Goal: Information Seeking & Learning: Learn about a topic

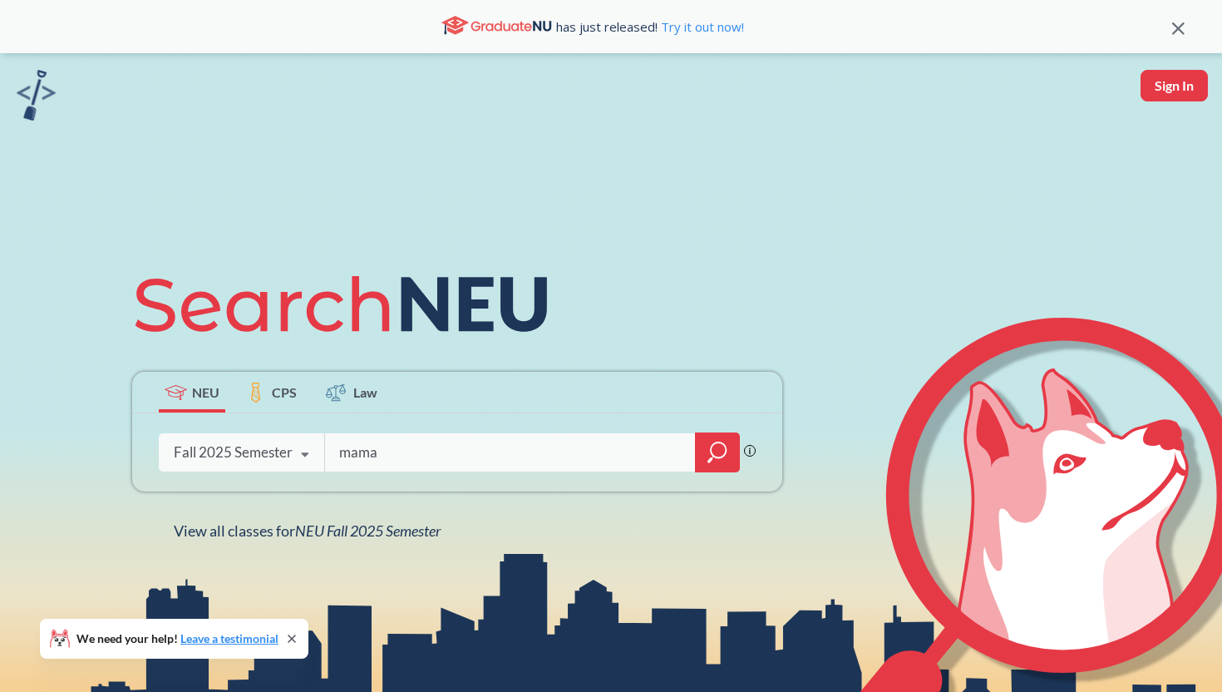
type input "mama"
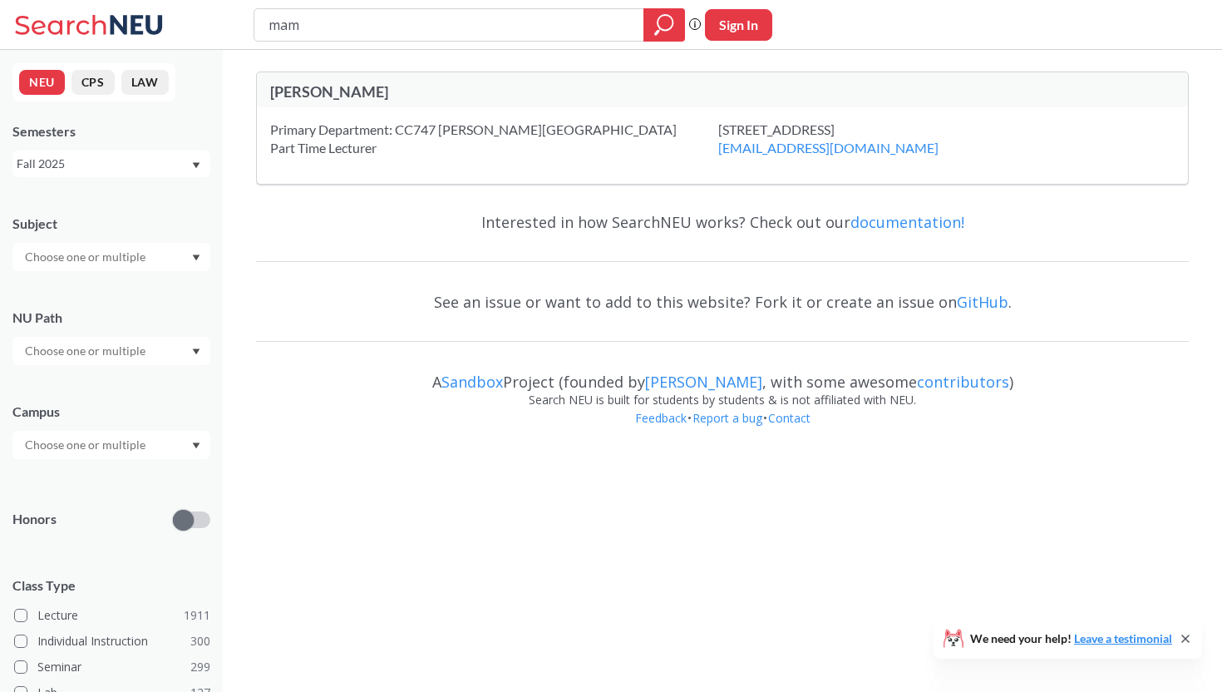
type input "ma"
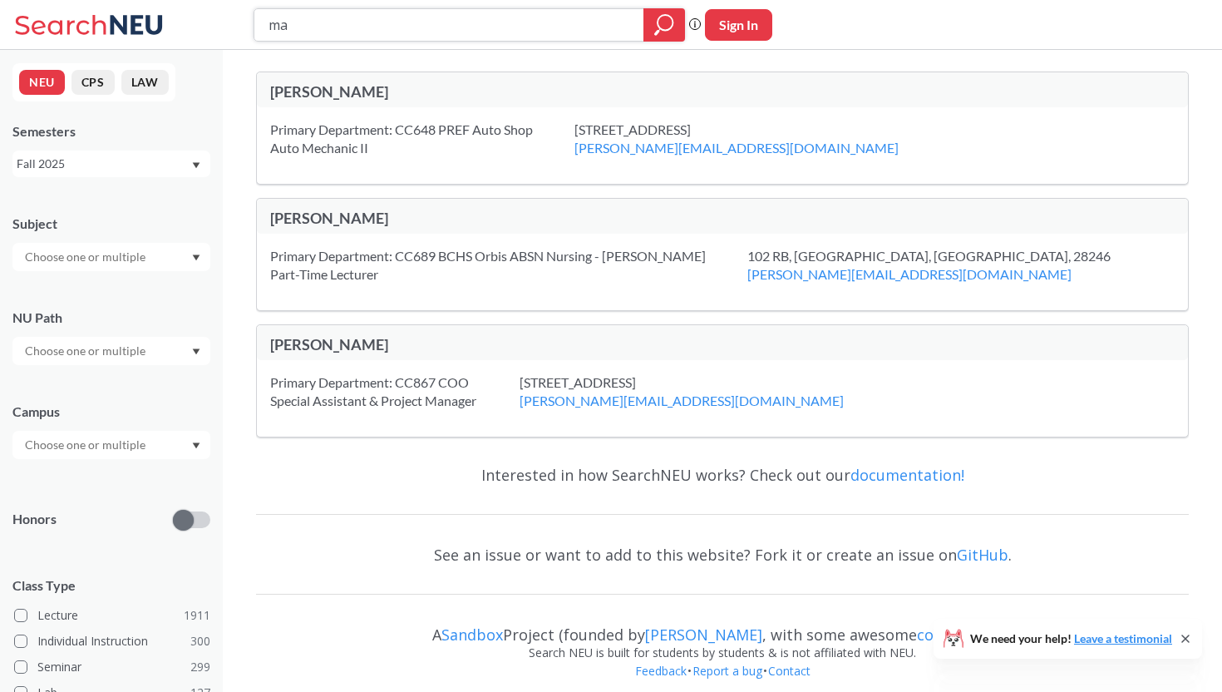
scroll to position [17, 0]
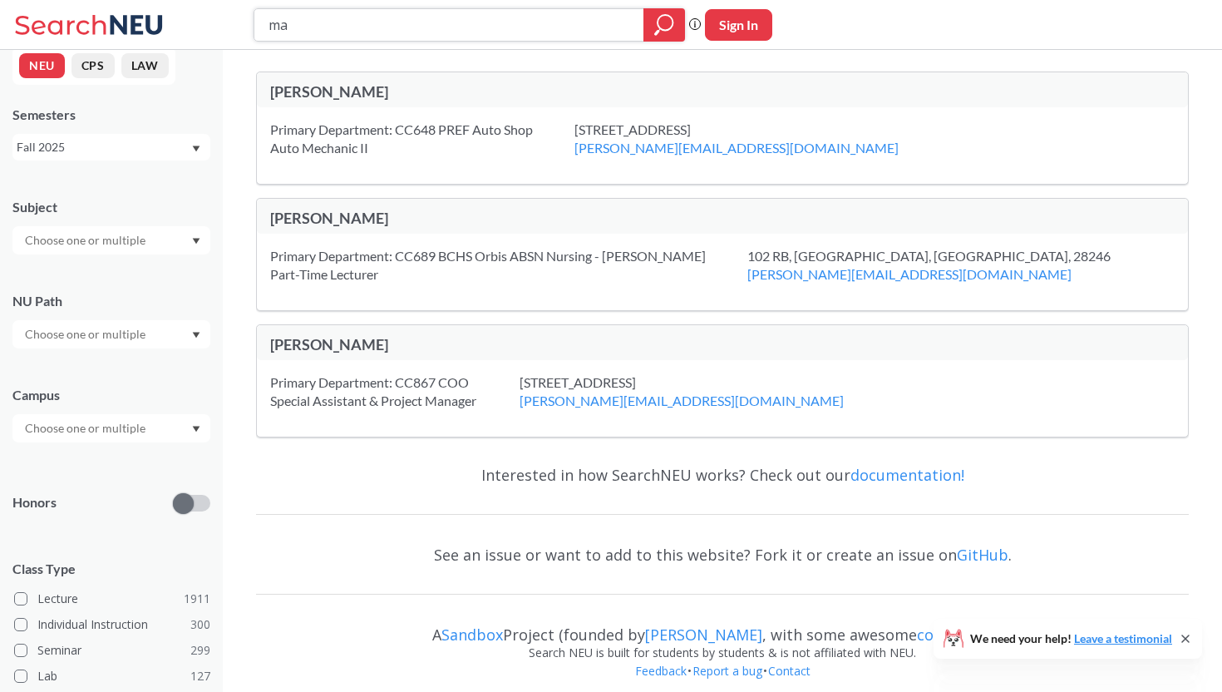
type input "m"
type input "mamalian"
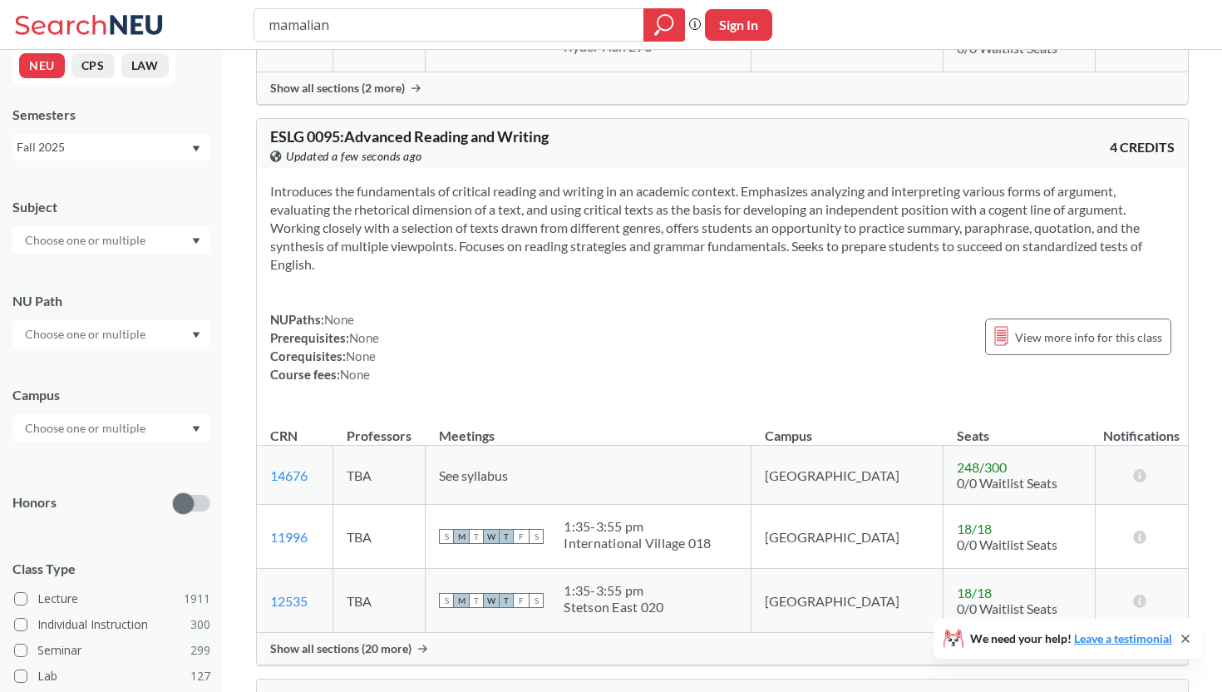
scroll to position [1058, 0]
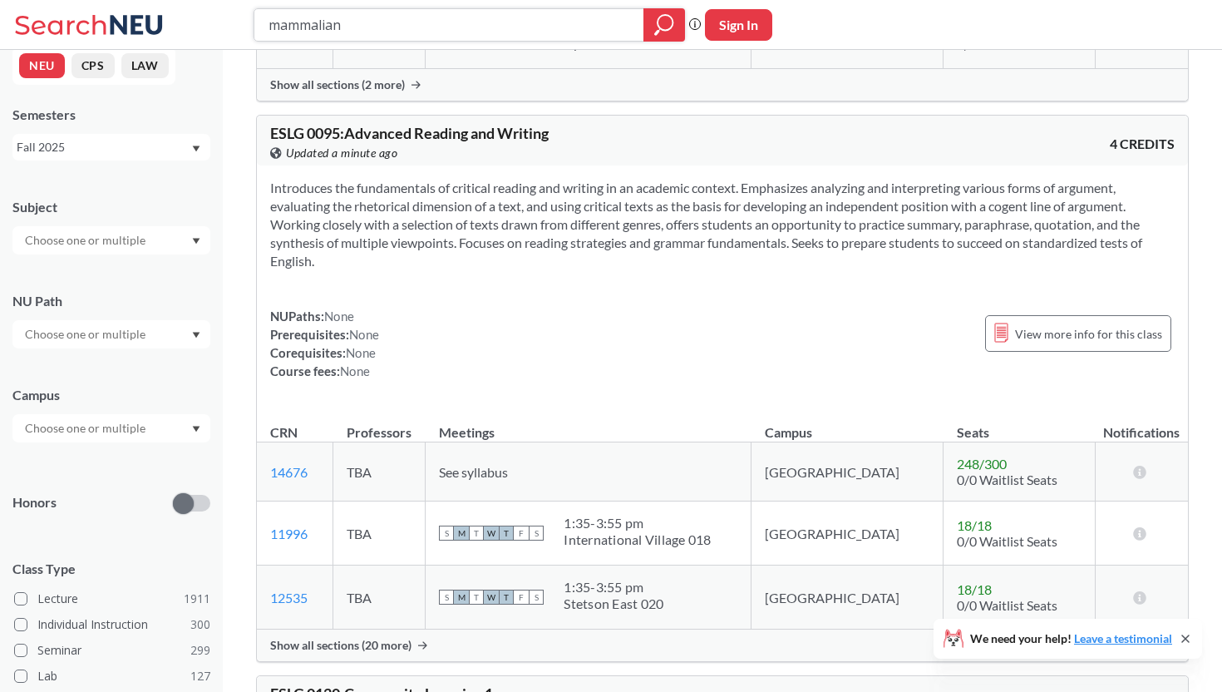
type input "mammalianm"
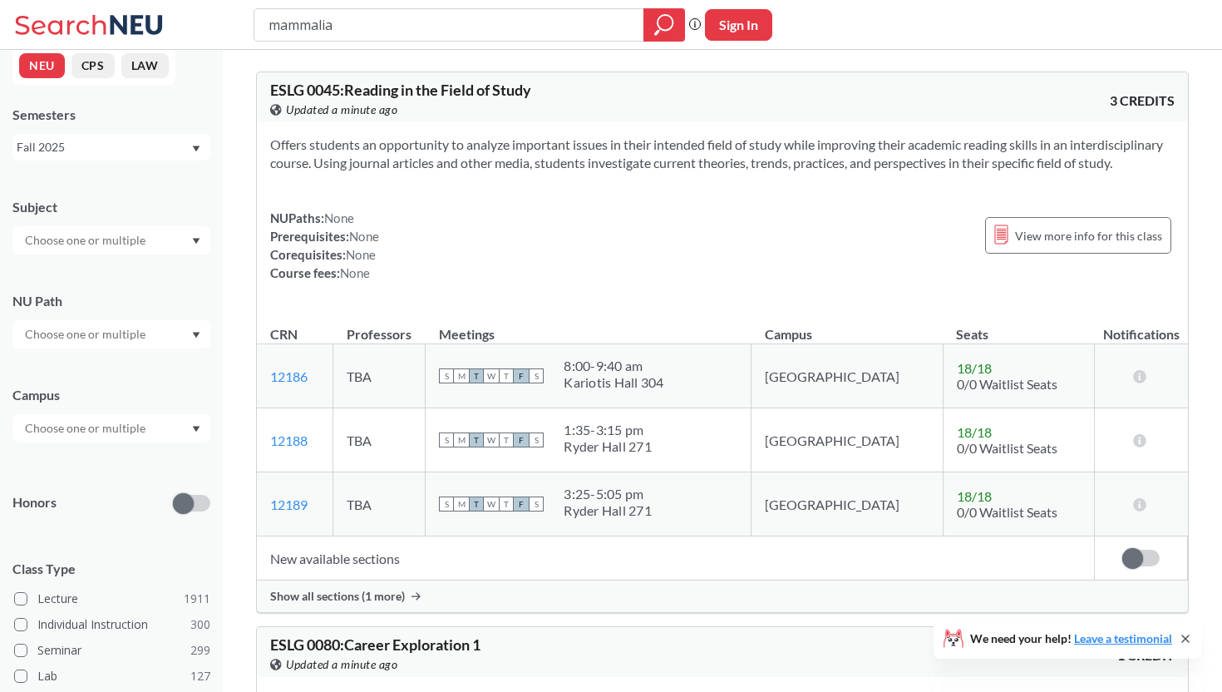
type input "mammalian"
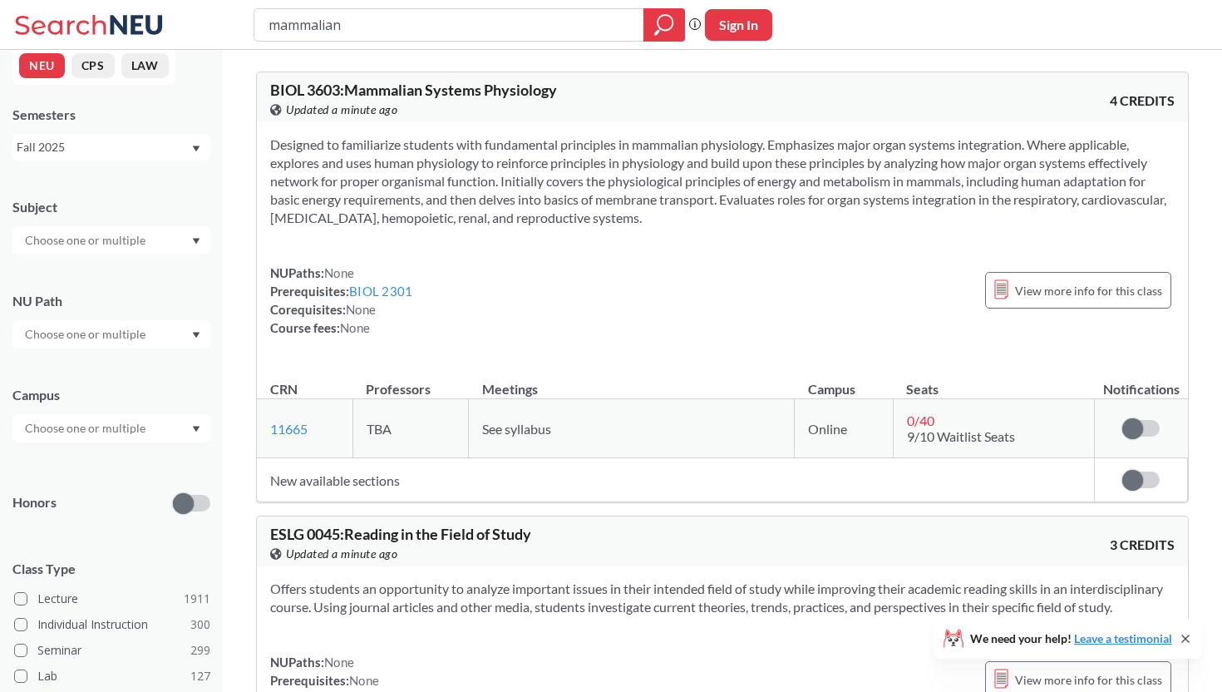
click at [136, 240] on input "text" at bounding box center [87, 240] width 140 height 20
click at [136, 478] on div "Honors" at bounding box center [111, 492] width 198 height 59
click at [124, 326] on input "text" at bounding box center [87, 334] width 140 height 20
click at [103, 369] on span "Writing Intensive" at bounding box center [68, 372] width 92 height 18
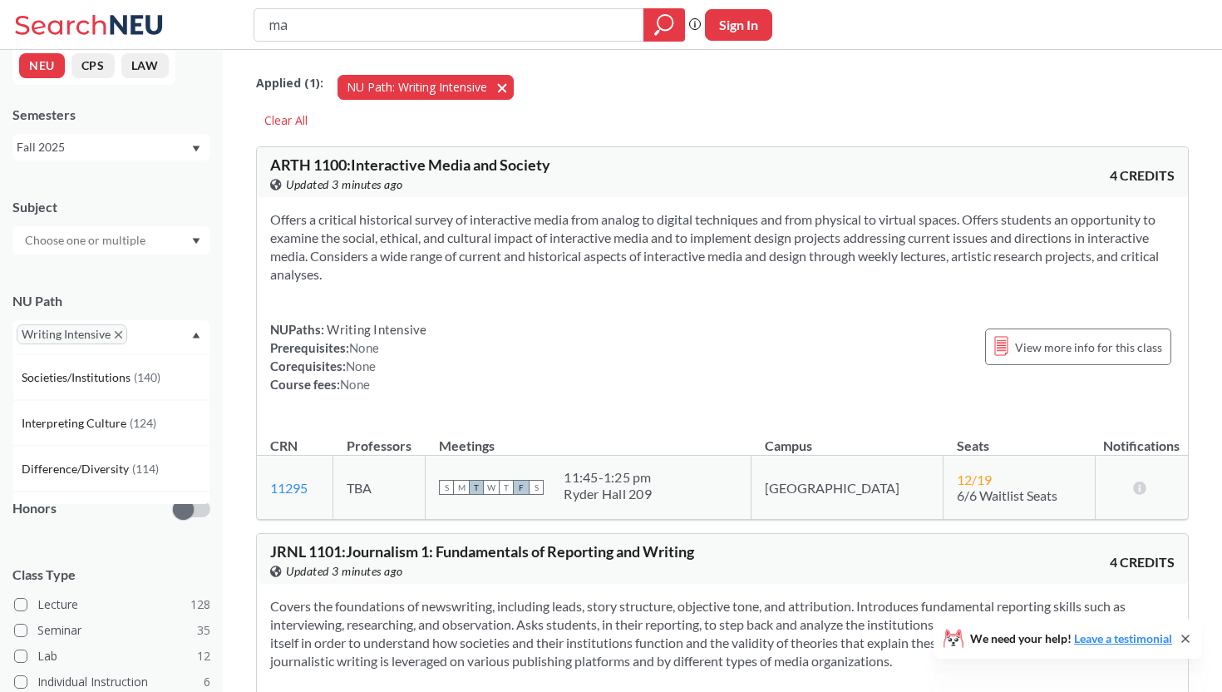
type input "m"
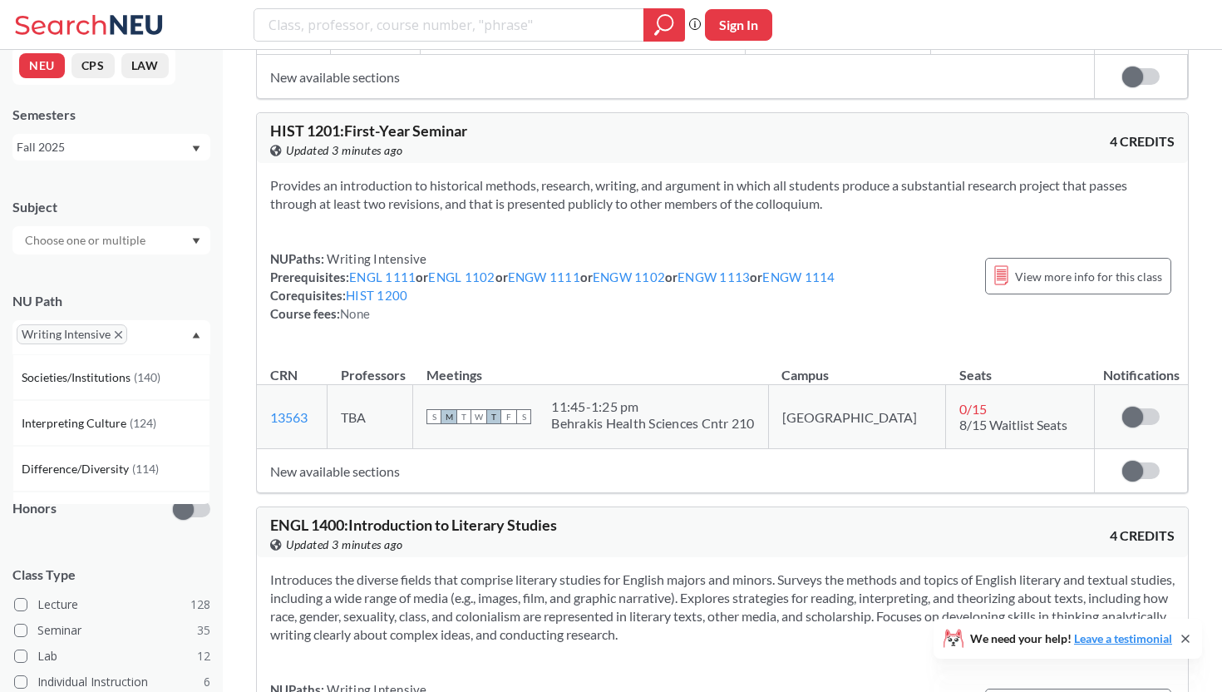
scroll to position [1203, 0]
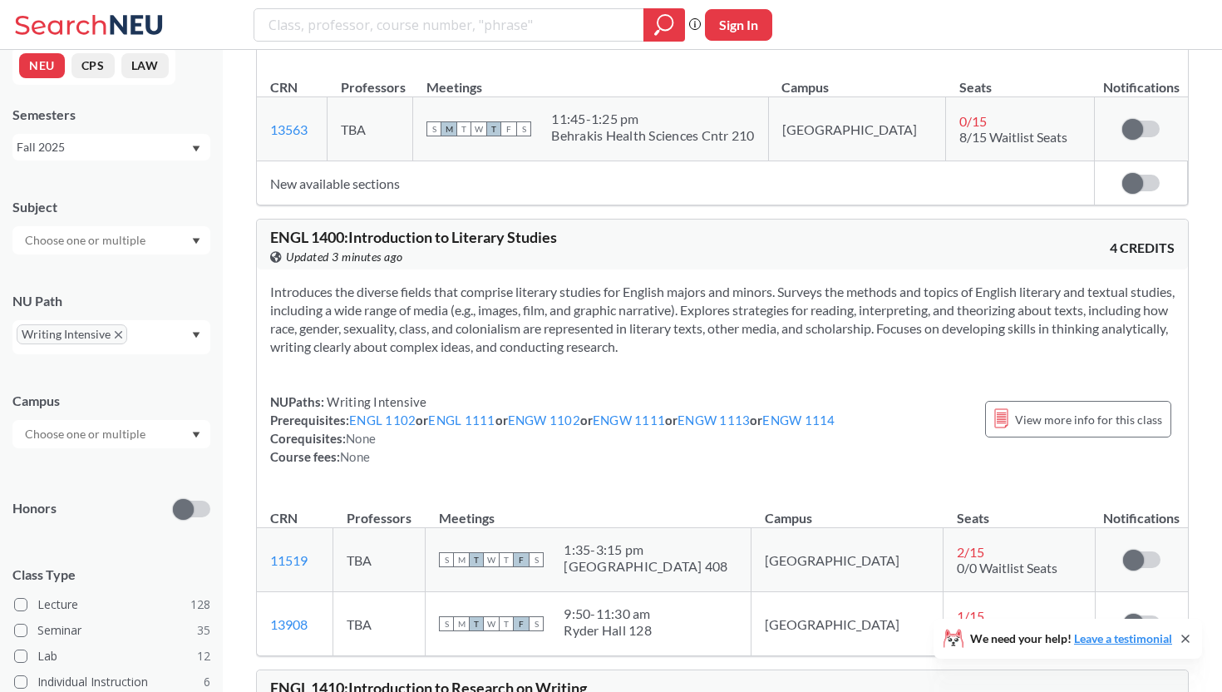
click at [133, 240] on input "text" at bounding box center [87, 240] width 140 height 20
click at [93, 312] on p "Biology" at bounding box center [116, 318] width 188 height 17
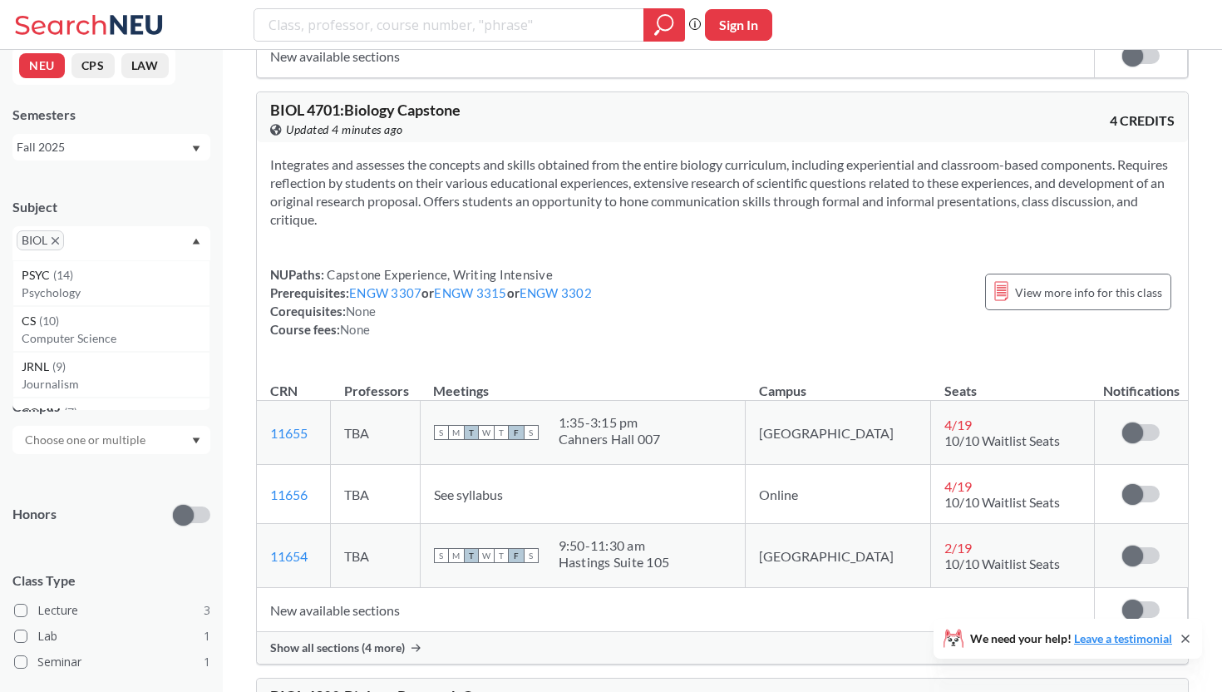
scroll to position [999, 0]
